Goal: Task Accomplishment & Management: Use online tool/utility

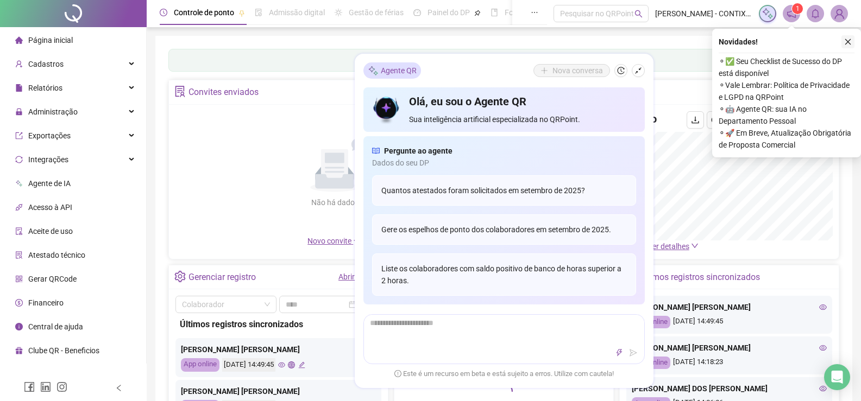
click at [849, 38] on icon "close" at bounding box center [848, 42] width 8 height 8
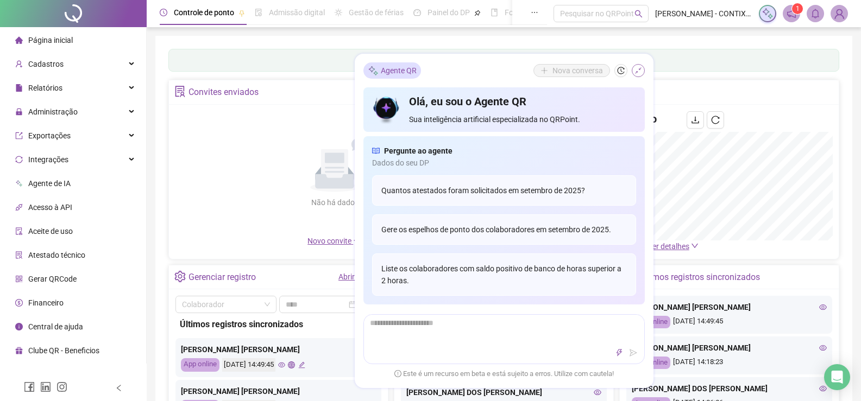
click at [638, 71] on icon "shrink" at bounding box center [638, 71] width 8 height 8
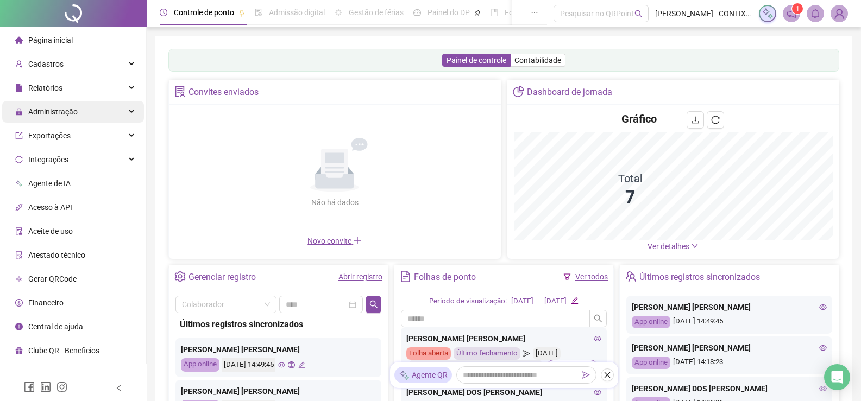
click at [74, 111] on span "Administração" at bounding box center [52, 112] width 49 height 9
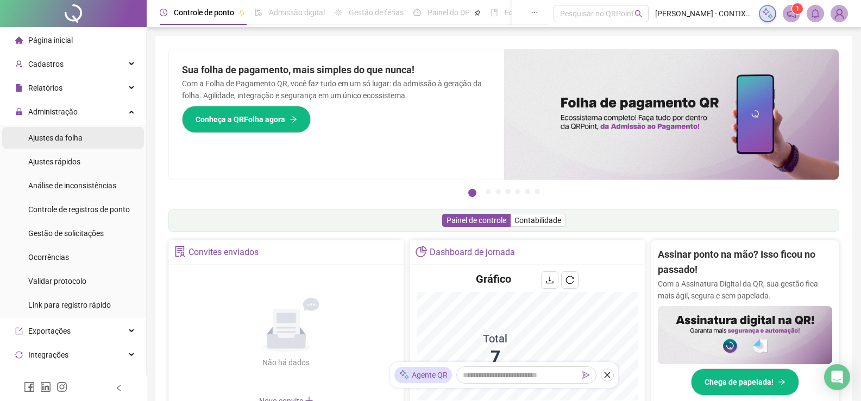
click at [56, 138] on span "Ajustes da folha" at bounding box center [55, 138] width 54 height 9
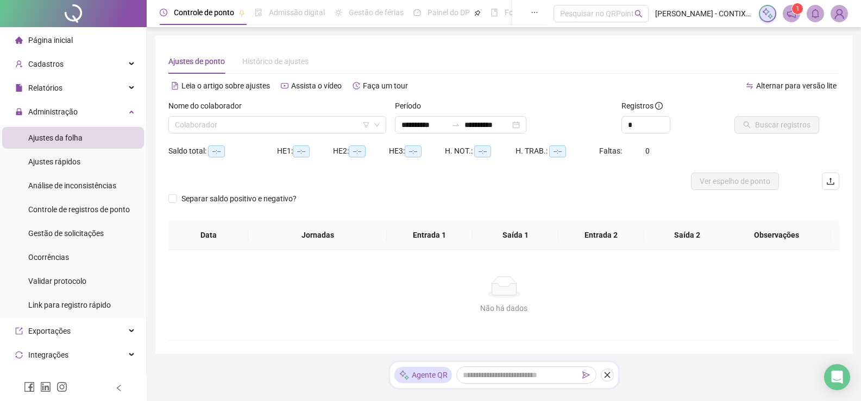
type input "**********"
click at [243, 125] on input "search" at bounding box center [272, 125] width 195 height 16
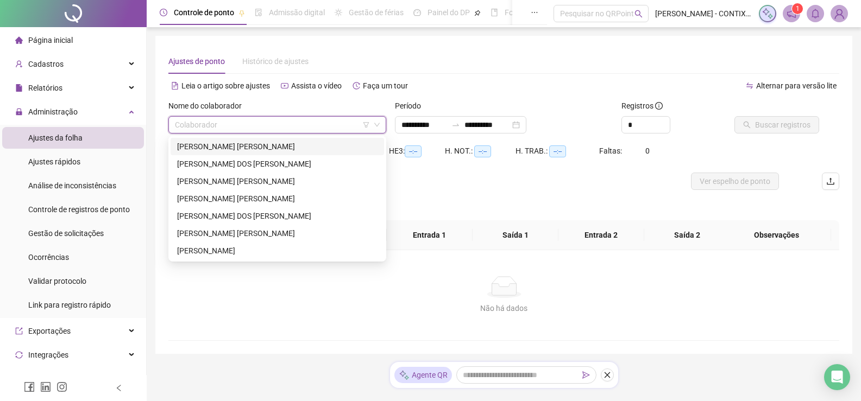
click at [193, 148] on div "[PERSON_NAME] [PERSON_NAME]" at bounding box center [277, 147] width 200 height 12
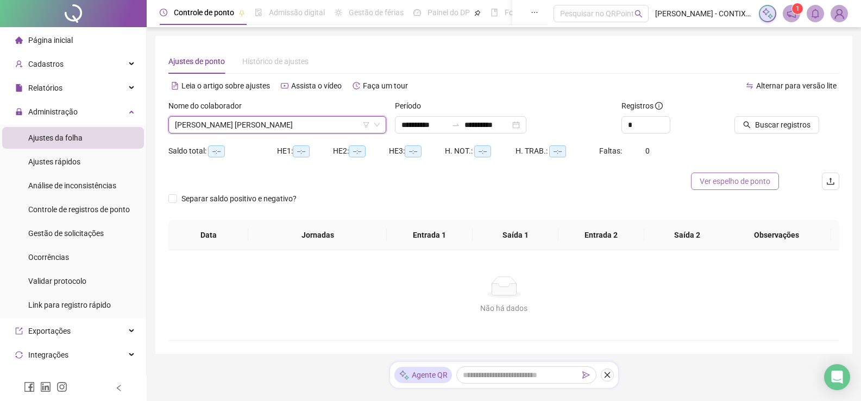
click at [742, 178] on span "Ver espelho de ponto" at bounding box center [734, 181] width 71 height 12
